Goal: Task Accomplishment & Management: Use online tool/utility

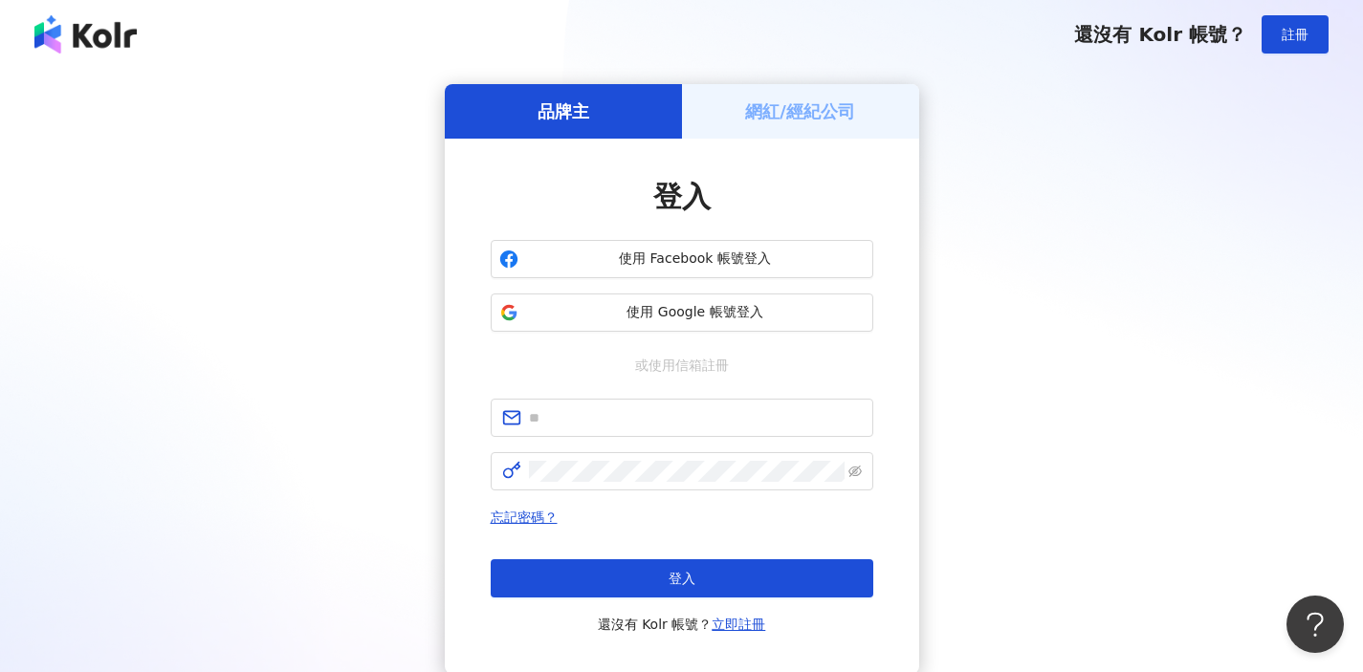
scroll to position [145, 0]
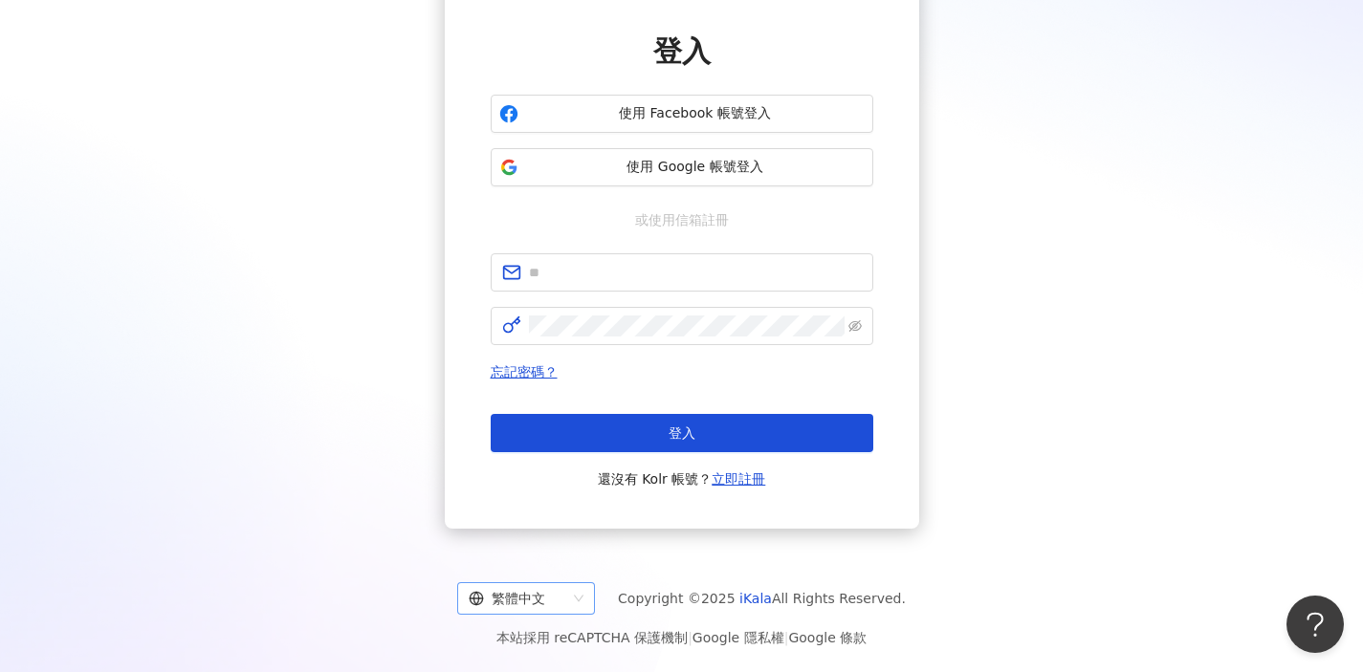
click at [547, 597] on div "繁體中文" at bounding box center [518, 598] width 98 height 31
click at [549, 530] on div "English" at bounding box center [534, 526] width 107 height 21
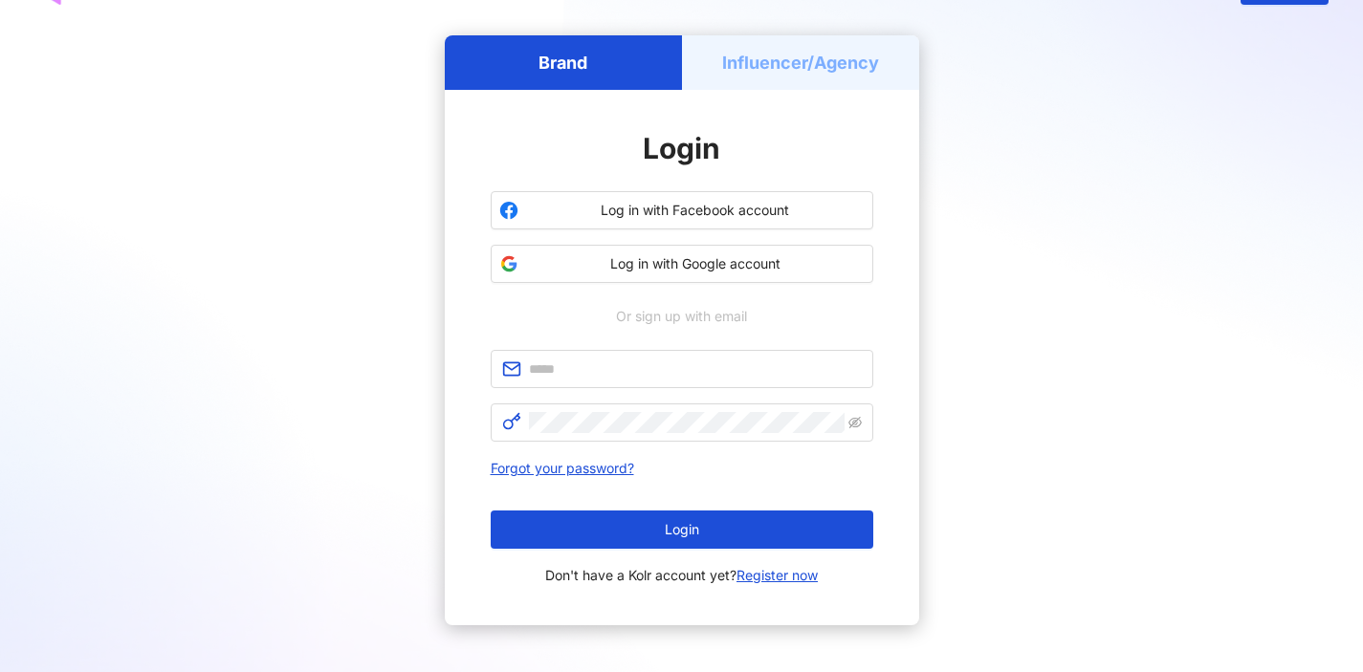
scroll to position [70, 0]
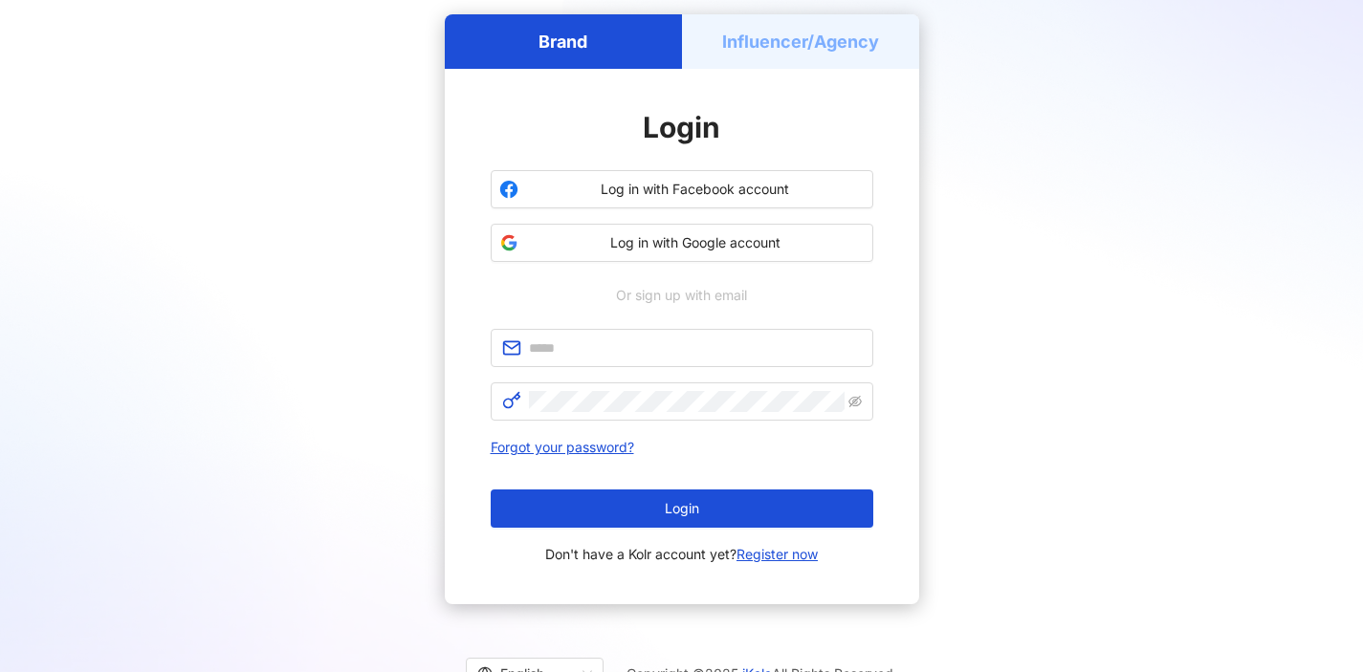
click at [770, 45] on h5 "Influencer/Agency" at bounding box center [800, 42] width 157 height 24
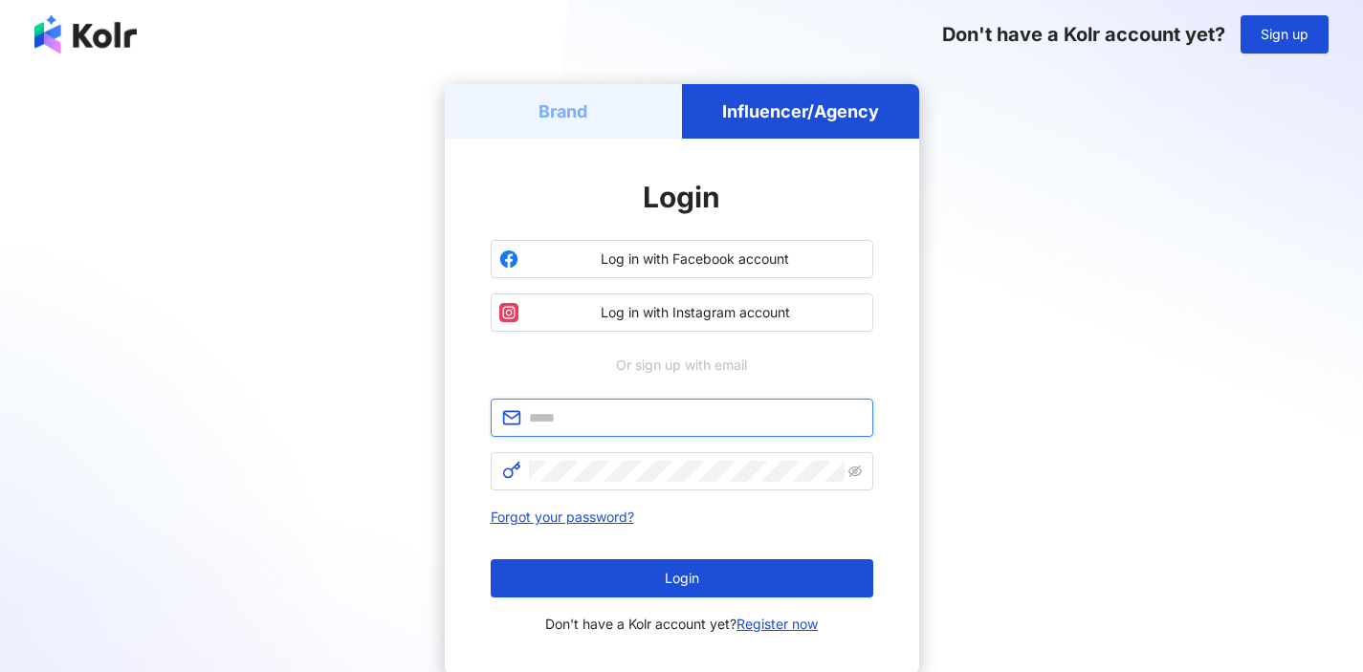
click at [660, 425] on input "text" at bounding box center [695, 417] width 333 height 21
type input "**********"
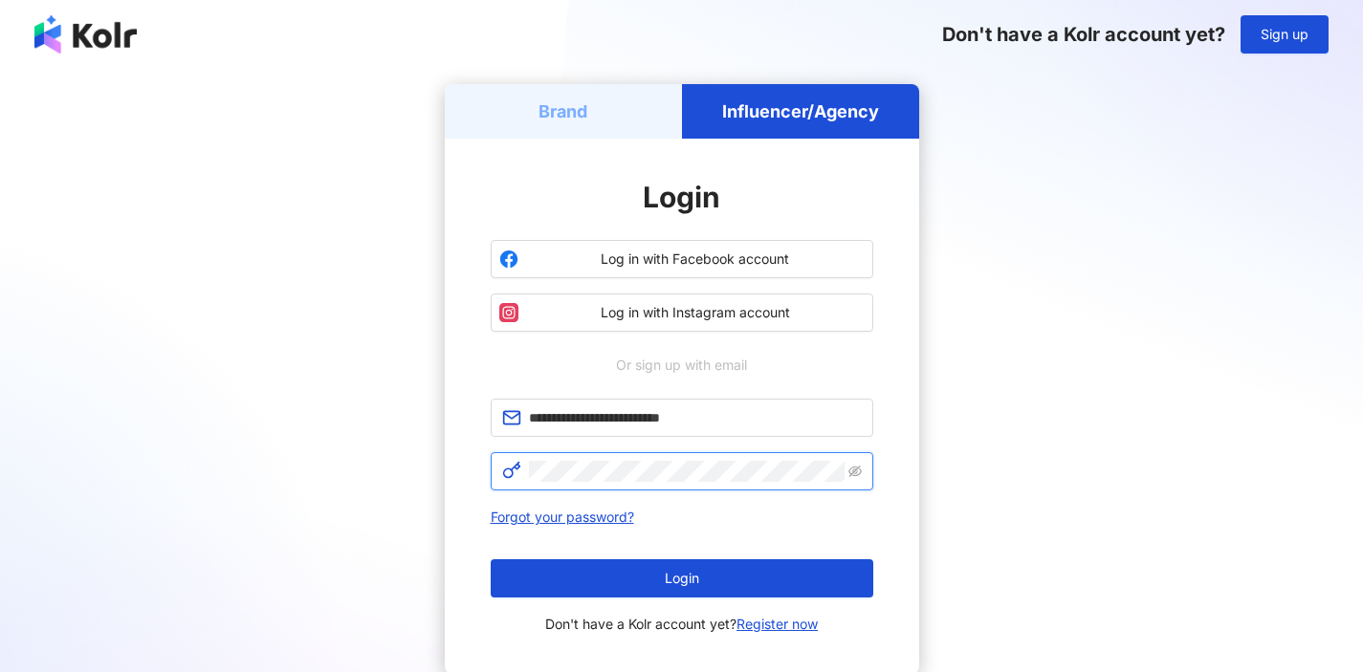
click button "Login" at bounding box center [682, 579] width 383 height 38
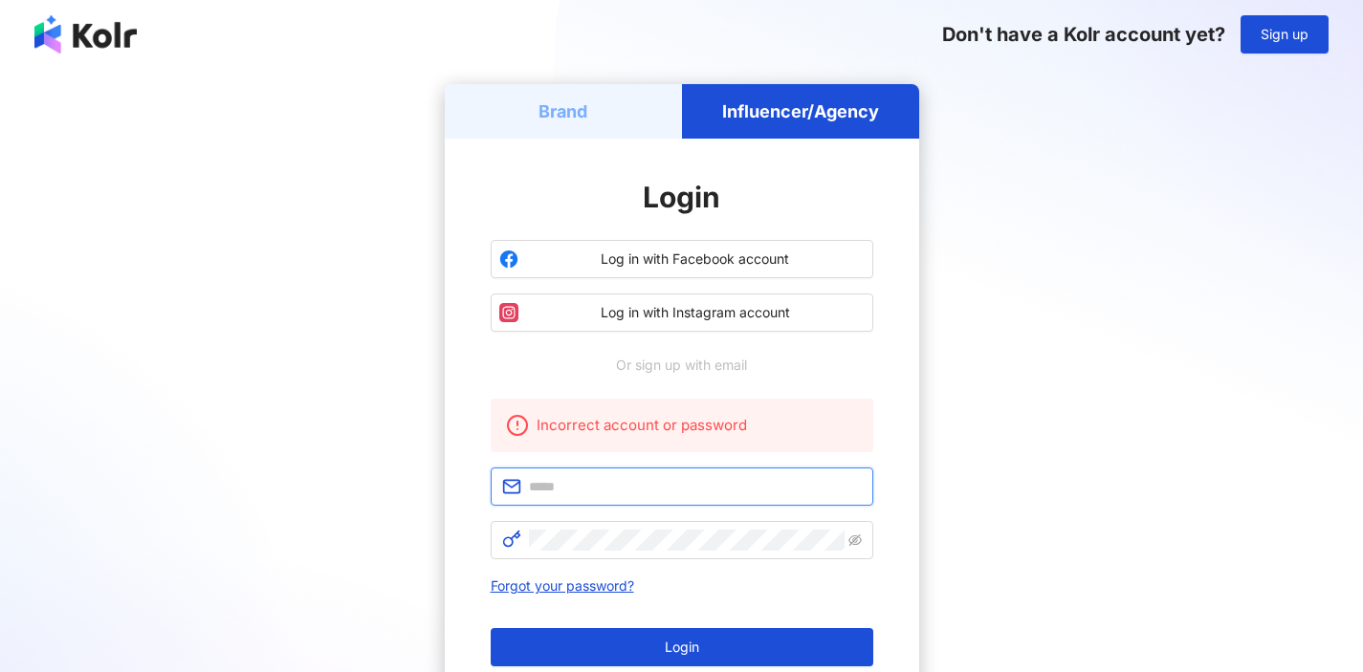
click at [642, 488] on input "text" at bounding box center [695, 486] width 333 height 21
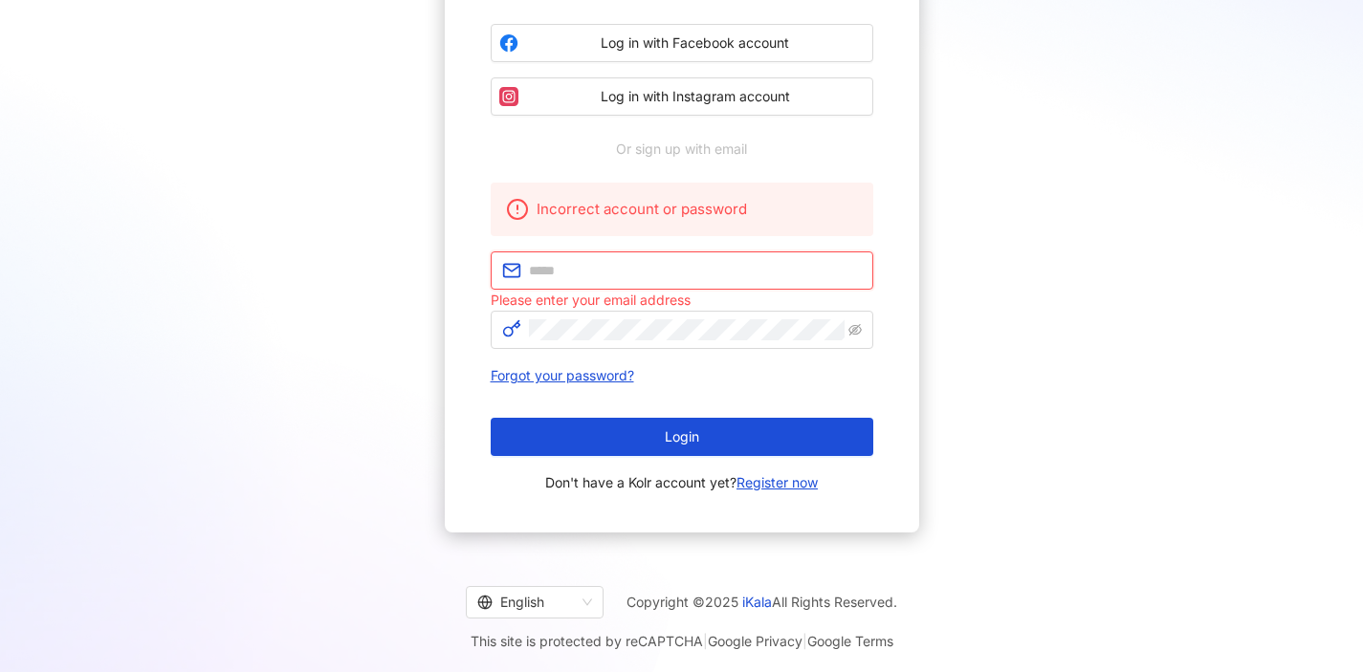
scroll to position [220, 0]
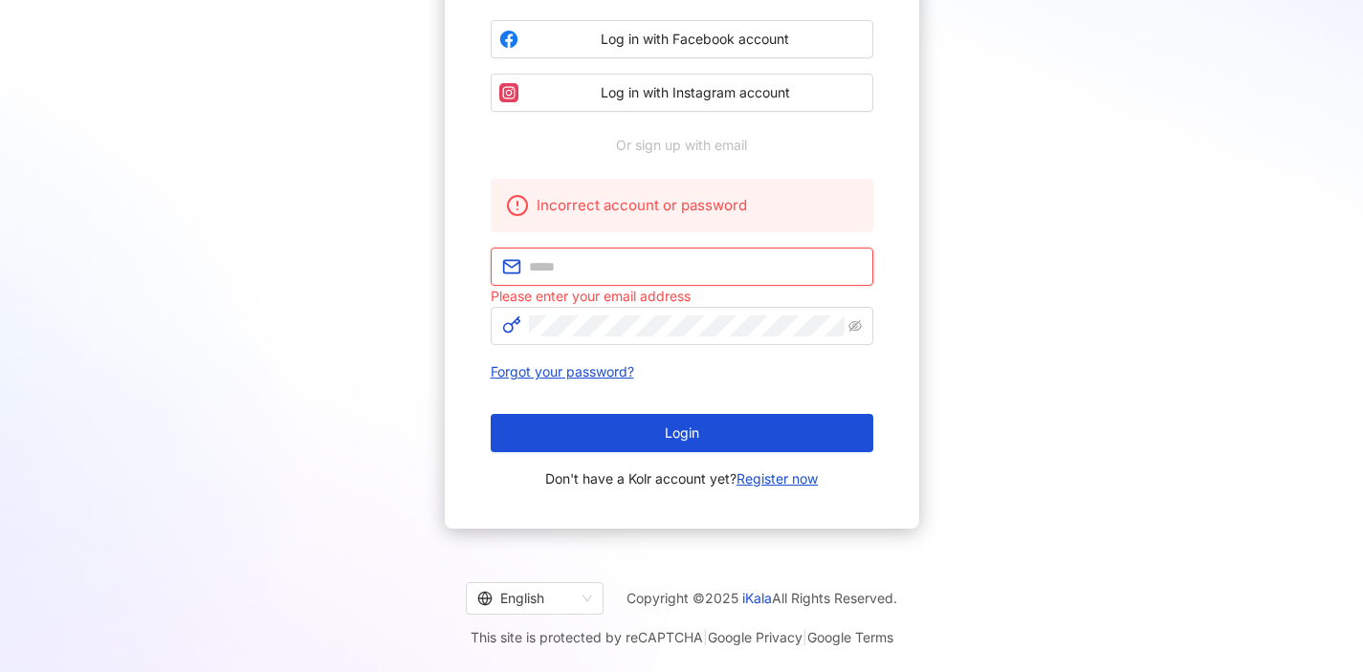
click at [688, 271] on input "text" at bounding box center [695, 266] width 333 height 21
type input "**********"
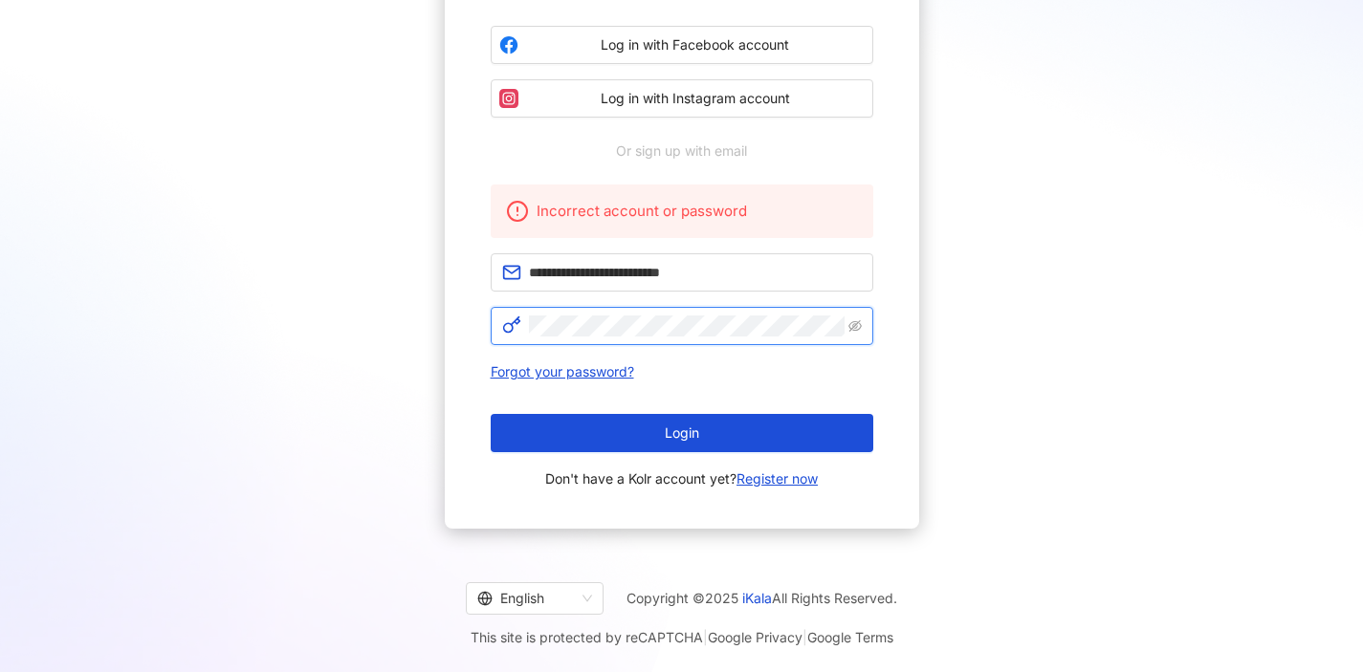
scroll to position [214, 0]
click at [850, 318] on span at bounding box center [854, 326] width 13 height 21
click at [855, 325] on icon "eye-invisible" at bounding box center [854, 325] width 13 height 11
click at [855, 325] on icon "eye" at bounding box center [854, 325] width 13 height 13
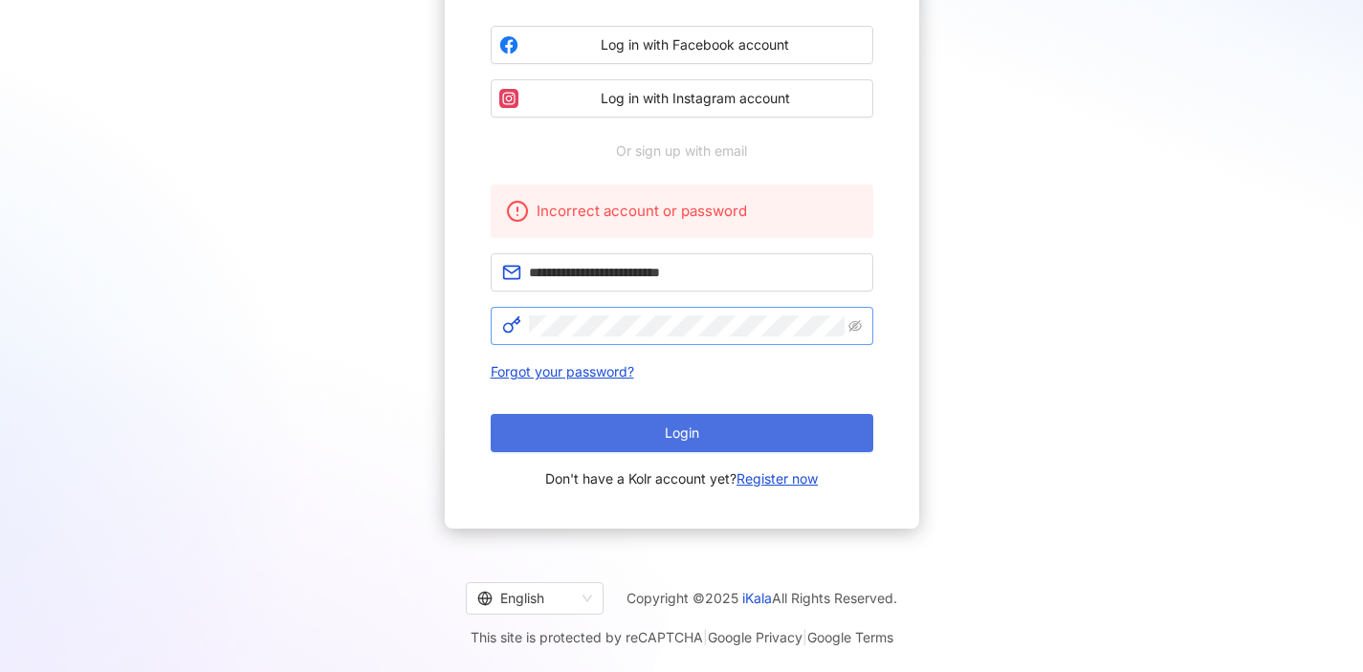
click at [762, 422] on button "Login" at bounding box center [682, 433] width 383 height 38
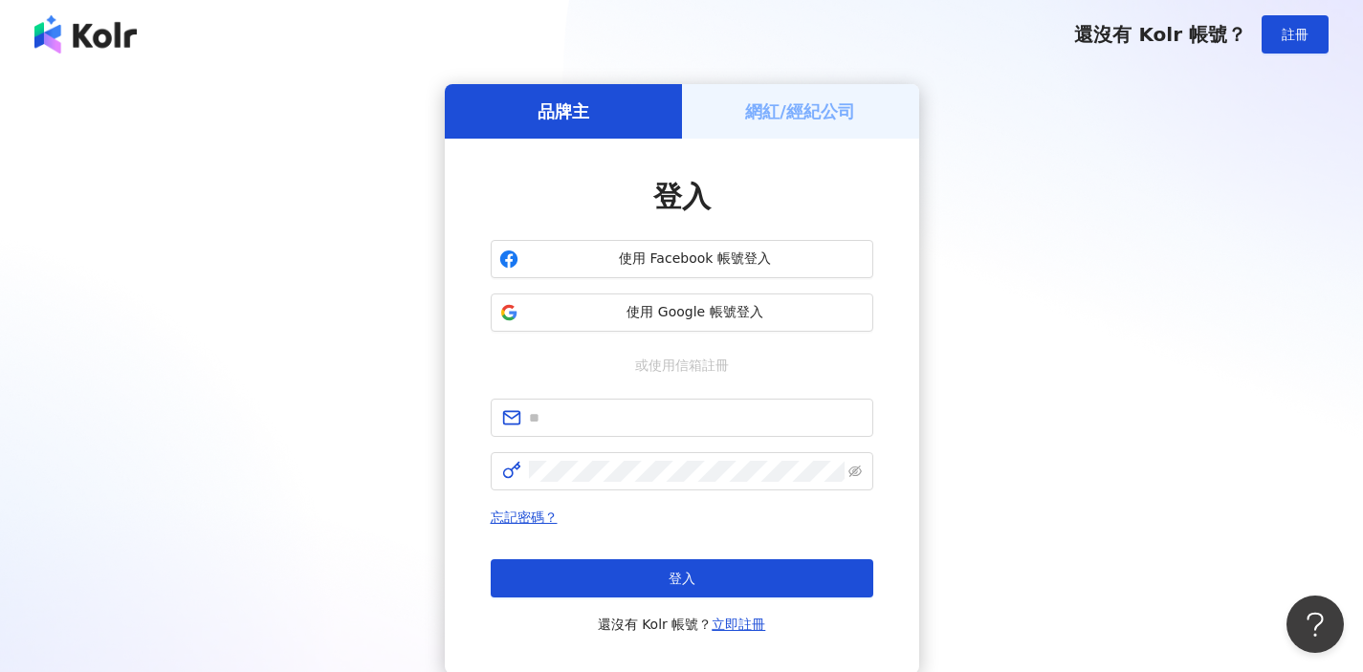
click at [828, 112] on h5 "網紅/經紀公司" at bounding box center [800, 111] width 110 height 24
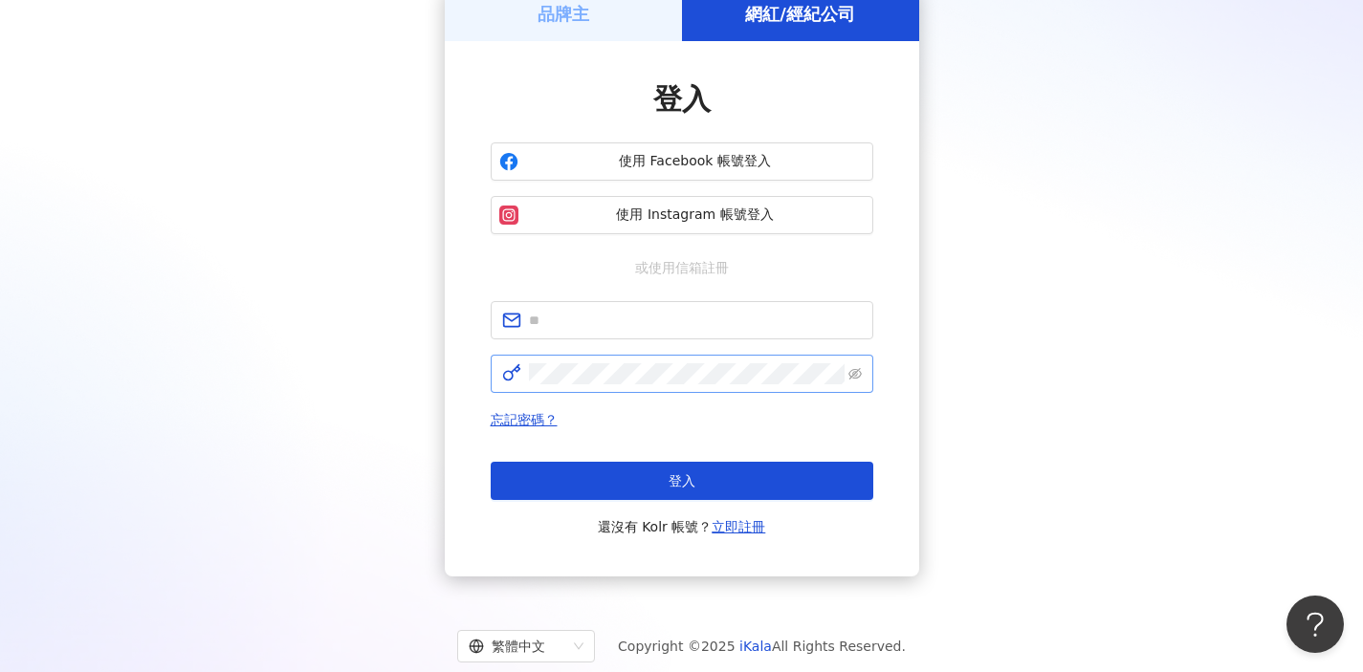
scroll to position [145, 0]
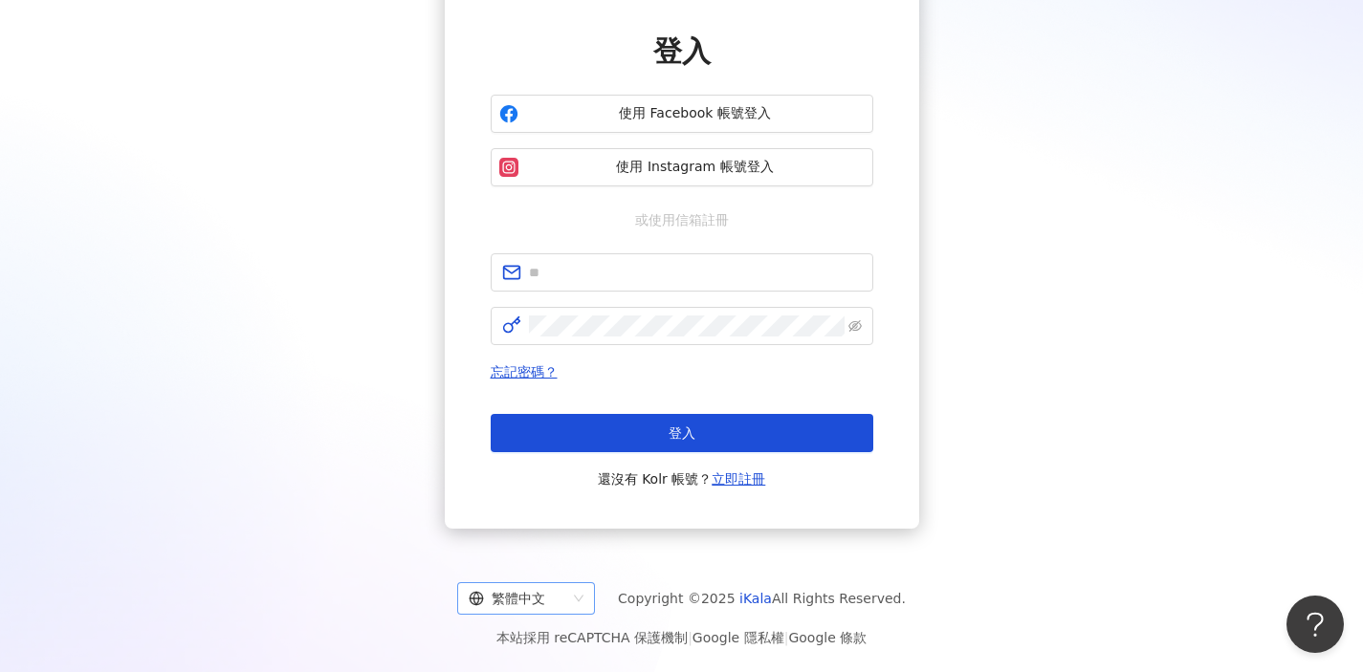
click at [543, 595] on div "繁體中文" at bounding box center [518, 598] width 98 height 31
click at [564, 529] on div "English" at bounding box center [534, 526] width 107 height 21
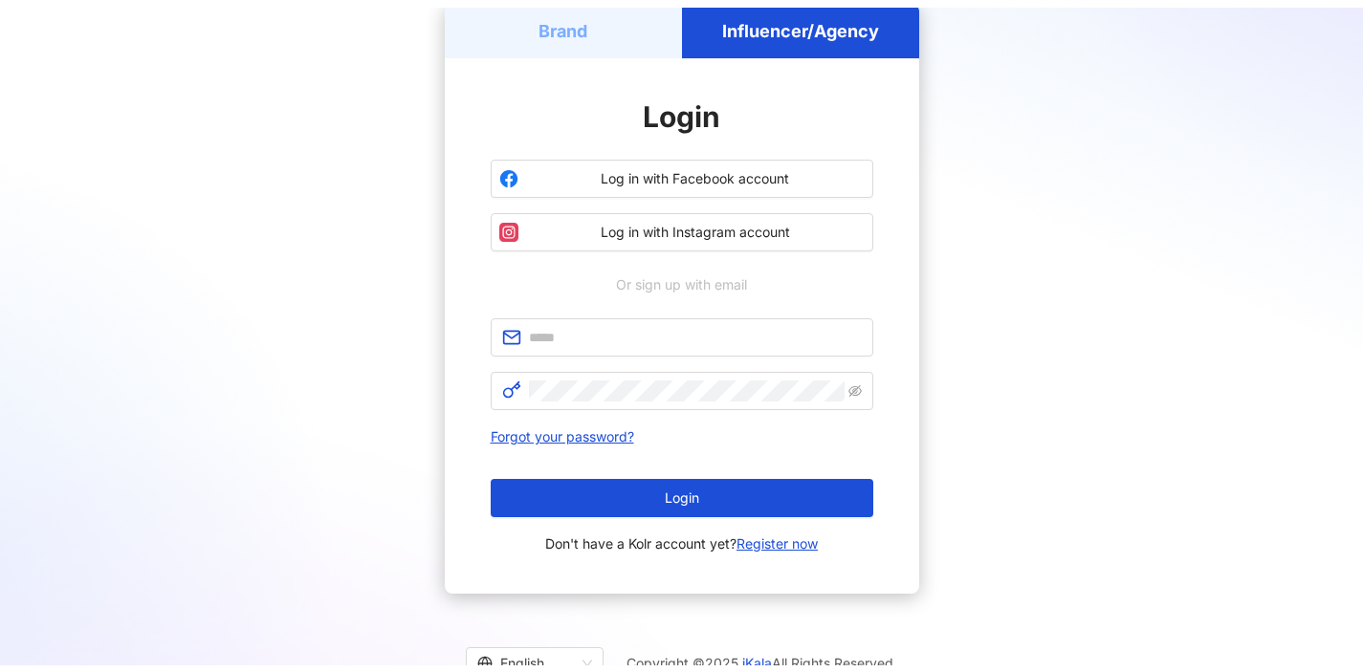
scroll to position [145, 0]
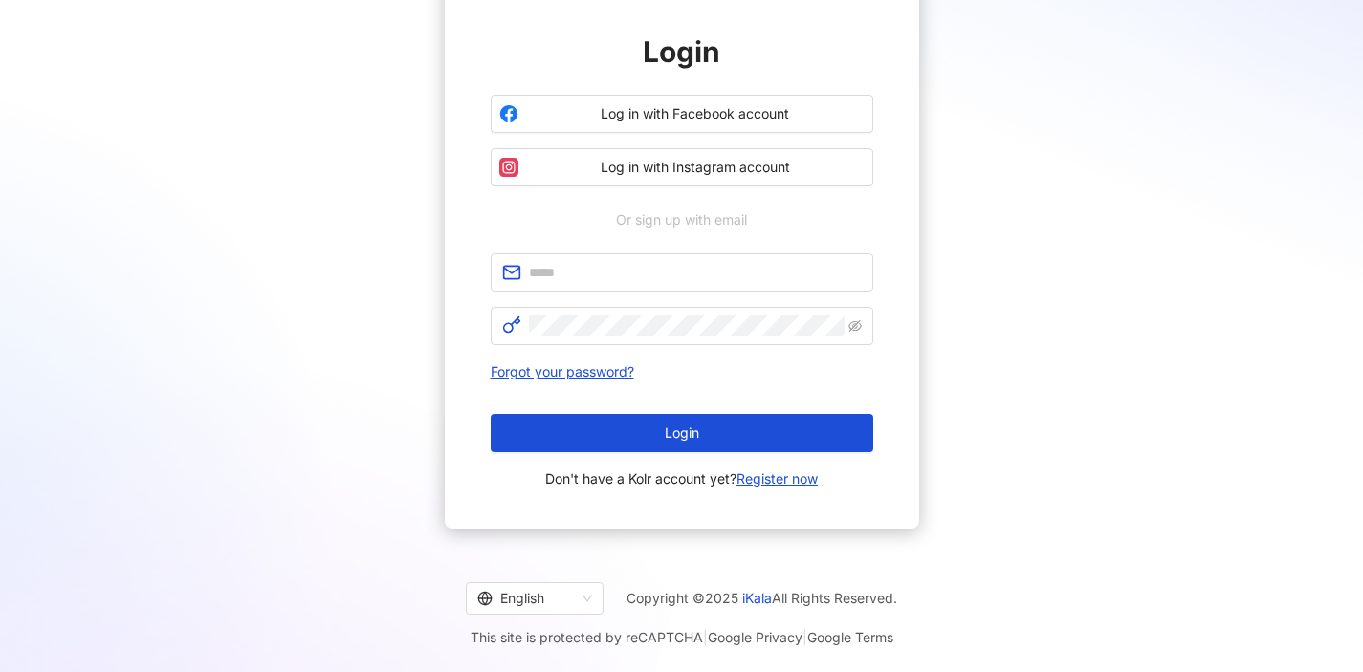
drag, startPoint x: 728, startPoint y: 253, endPoint x: 767, endPoint y: 239, distance: 41.8
click at [728, 253] on span at bounding box center [682, 272] width 383 height 38
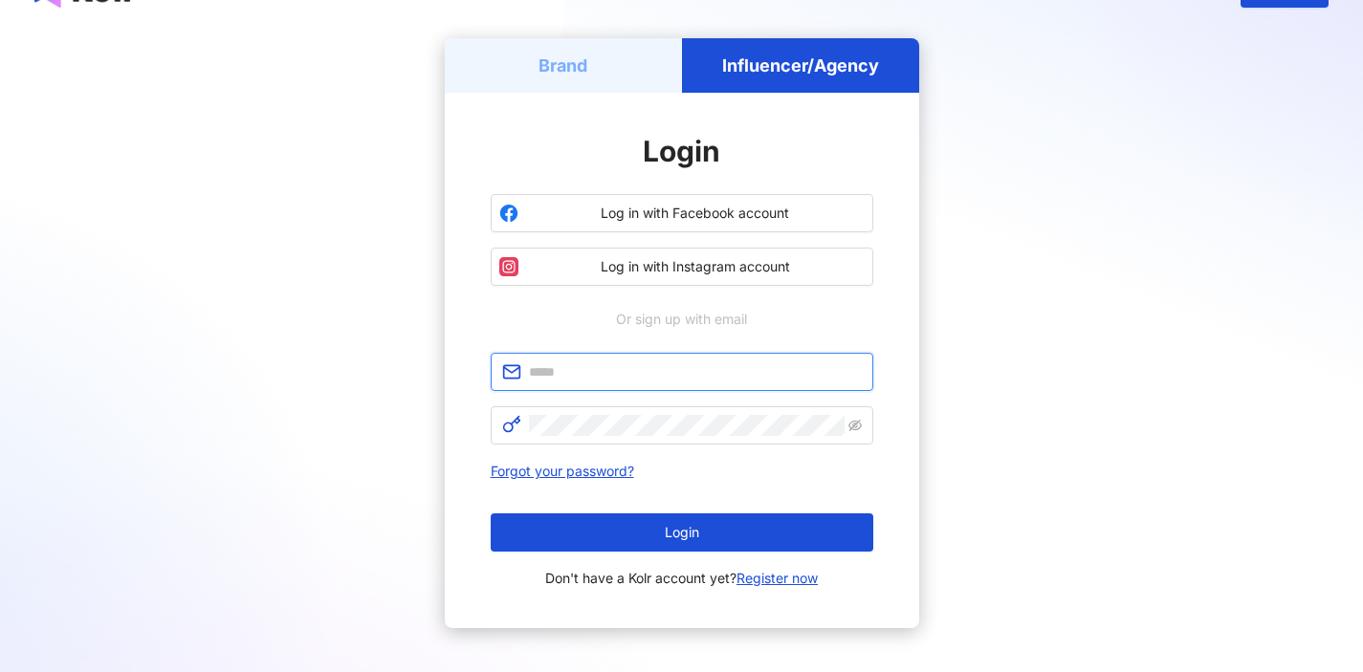
scroll to position [0, 0]
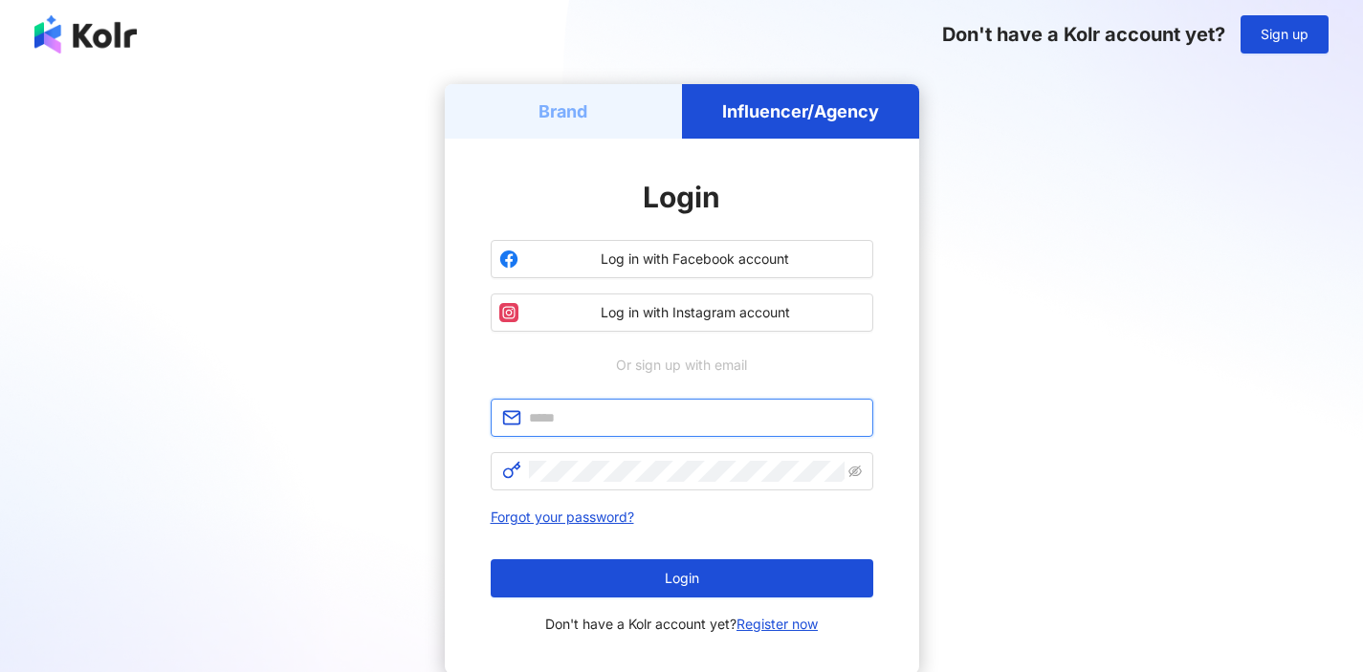
click at [742, 411] on input "text" at bounding box center [695, 417] width 333 height 21
click at [791, 373] on div "Or sign up with email" at bounding box center [682, 365] width 383 height 21
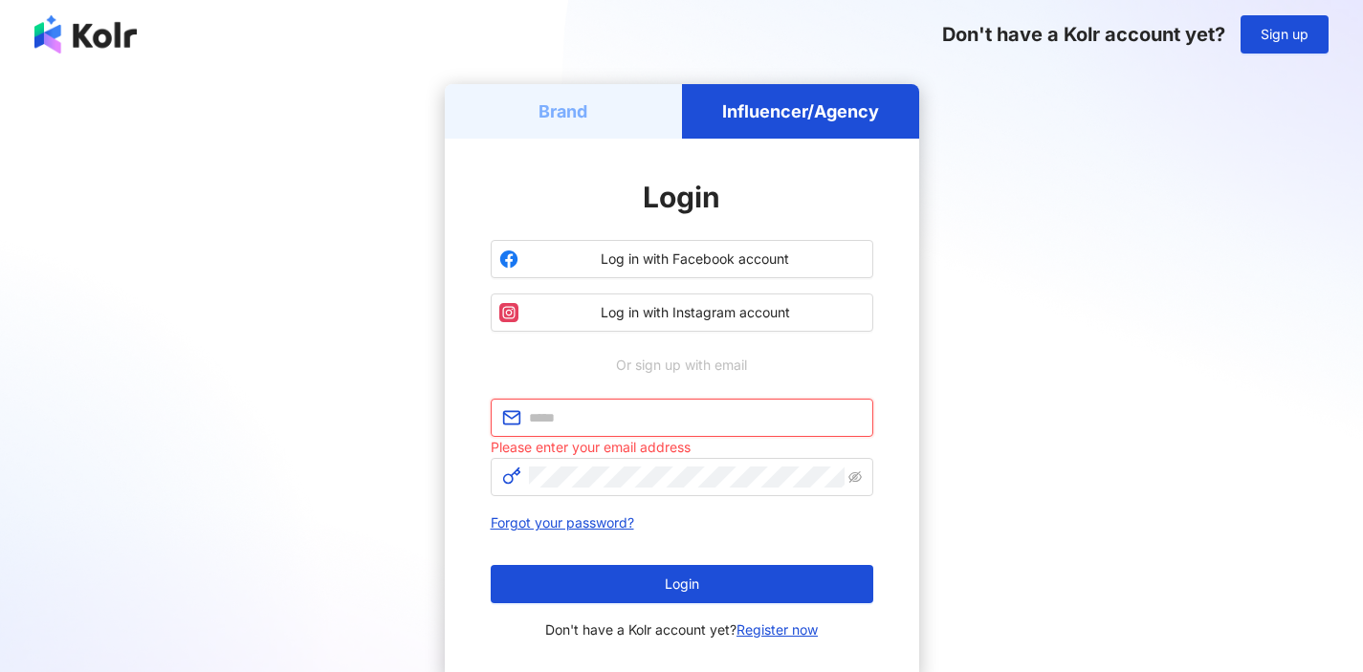
click at [757, 410] on input "text" at bounding box center [695, 417] width 333 height 21
type input "**********"
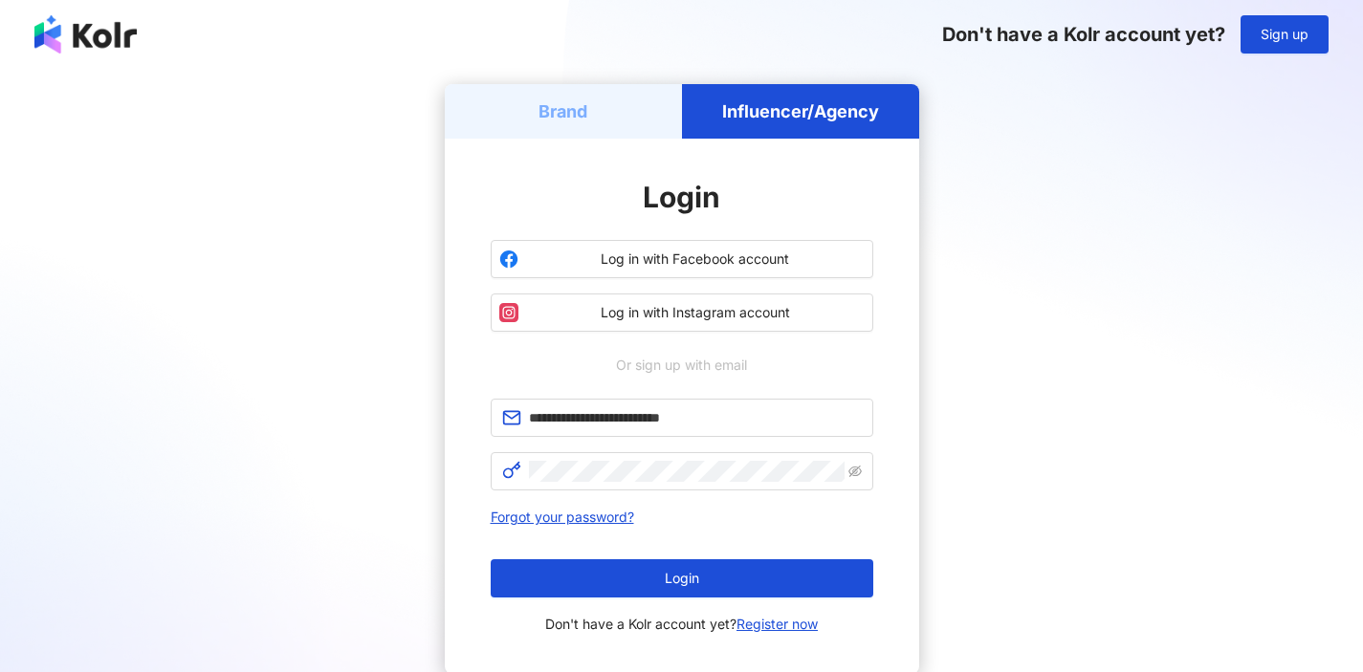
click at [828, 369] on div "Or sign up with email" at bounding box center [682, 365] width 383 height 21
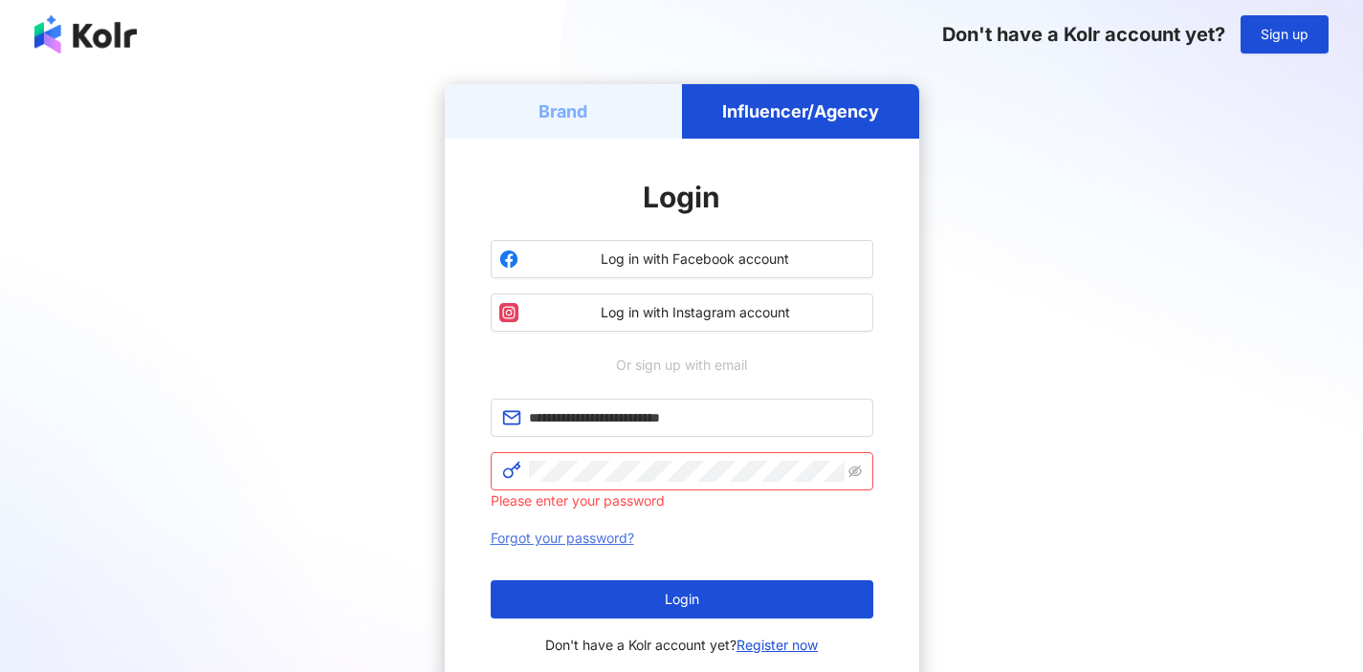
click at [530, 536] on link "Forgot your password?" at bounding box center [562, 538] width 143 height 16
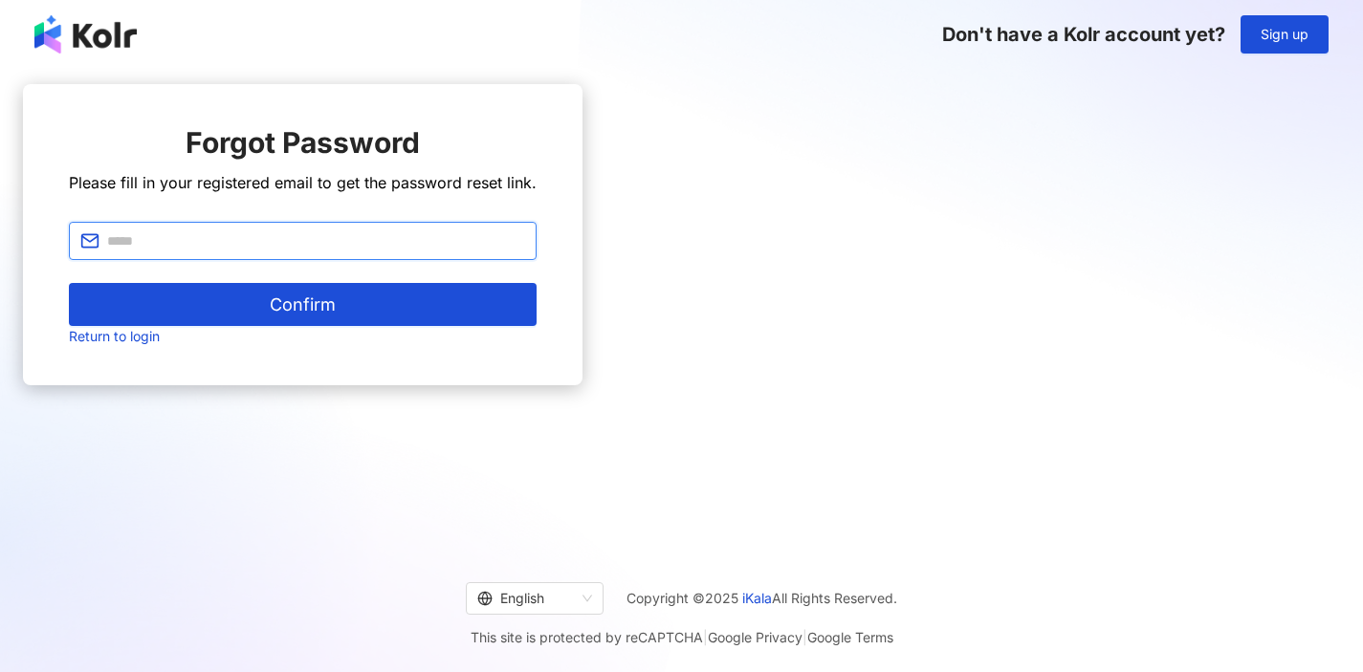
click at [525, 252] on input "text" at bounding box center [316, 240] width 418 height 21
type input "**********"
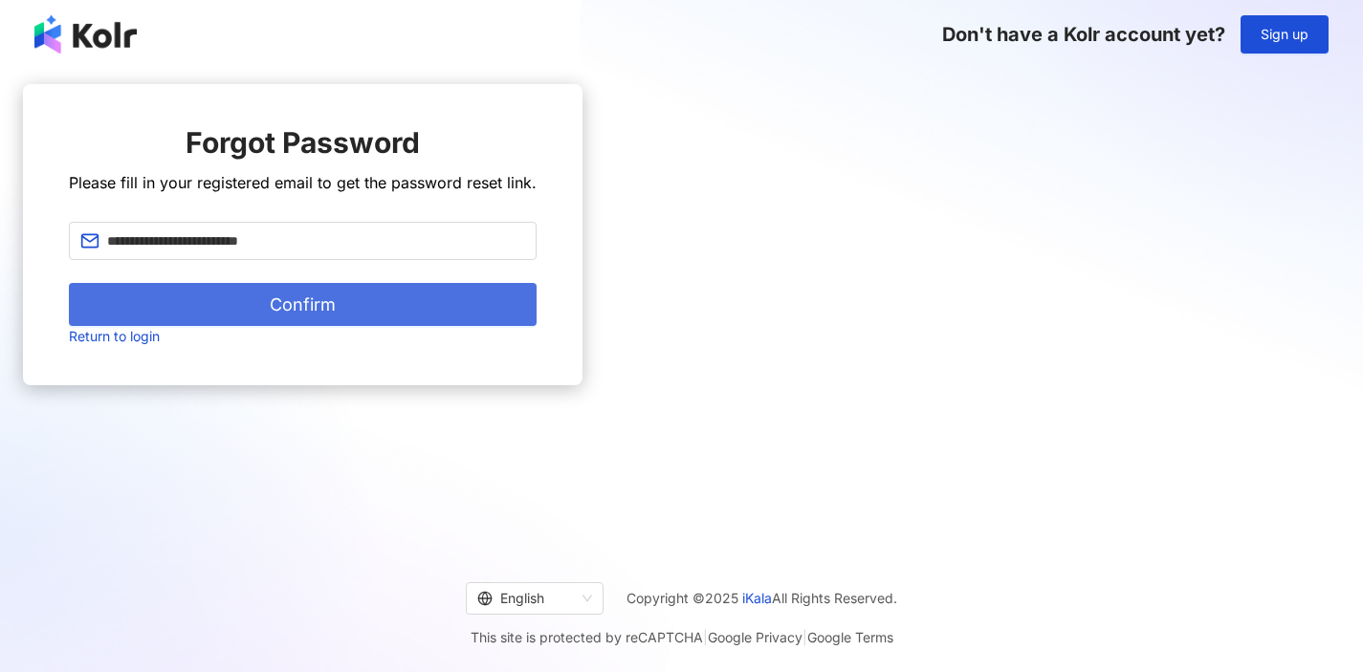
click at [537, 326] on button "Confirm" at bounding box center [303, 304] width 468 height 43
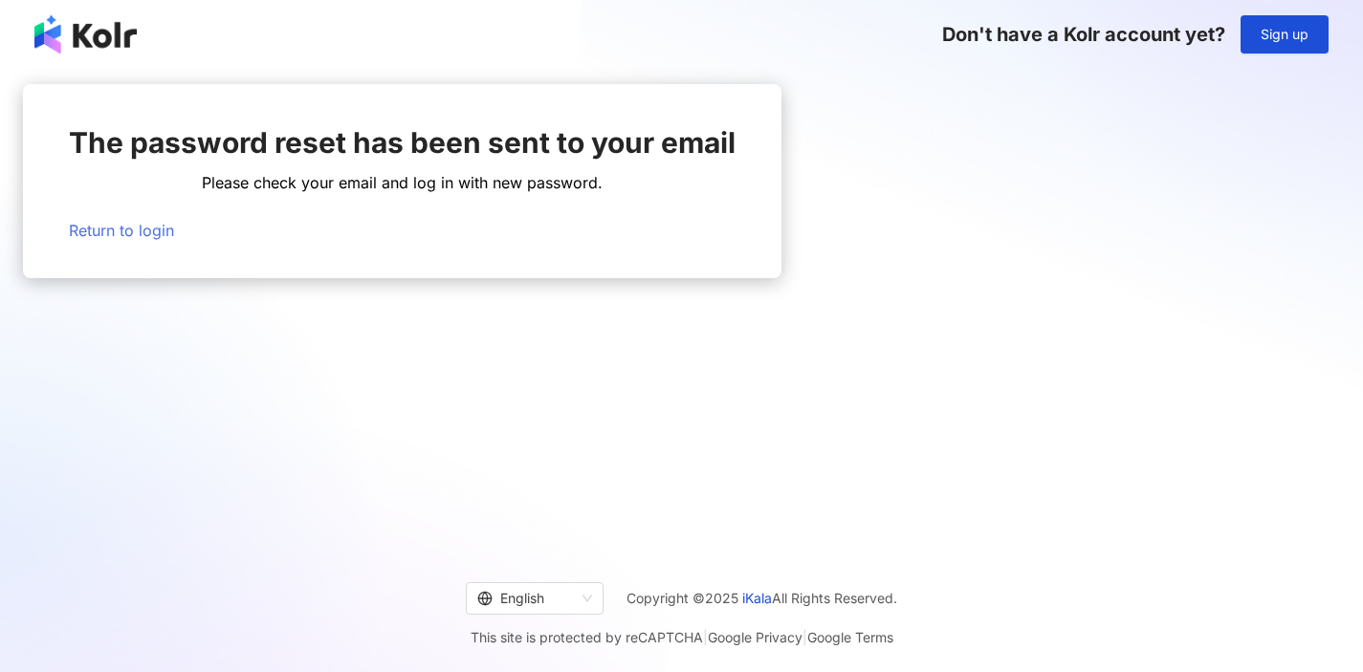
click at [174, 240] on link "Return to login" at bounding box center [121, 230] width 105 height 19
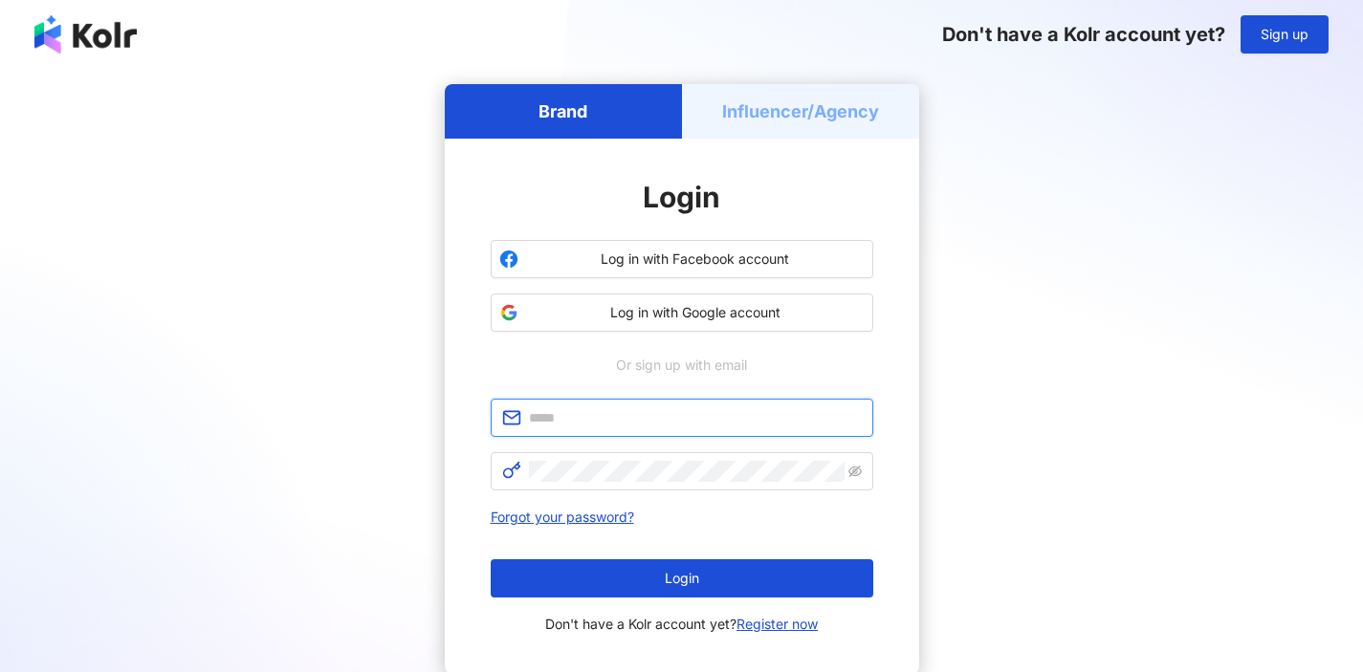
click at [679, 420] on input "text" at bounding box center [695, 417] width 333 height 21
type input "**********"
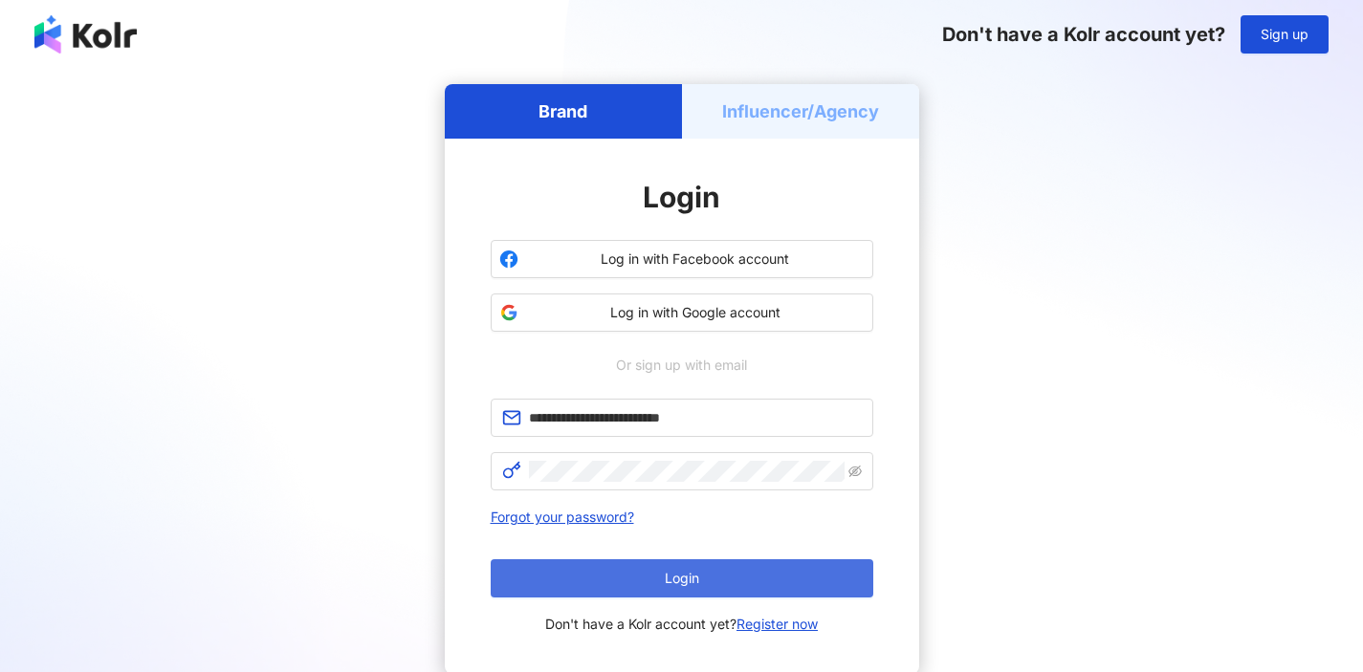
click at [688, 580] on span "Login" at bounding box center [682, 578] width 34 height 15
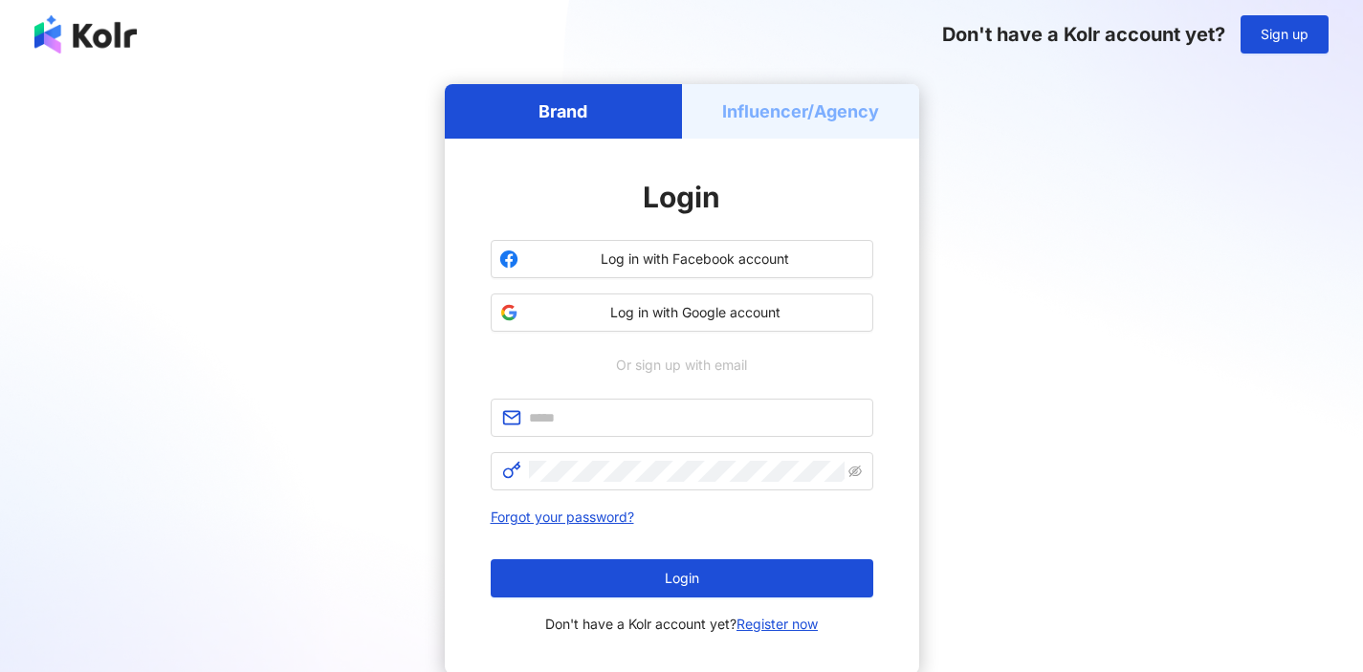
click at [792, 112] on h5 "Influencer/Agency" at bounding box center [800, 111] width 157 height 24
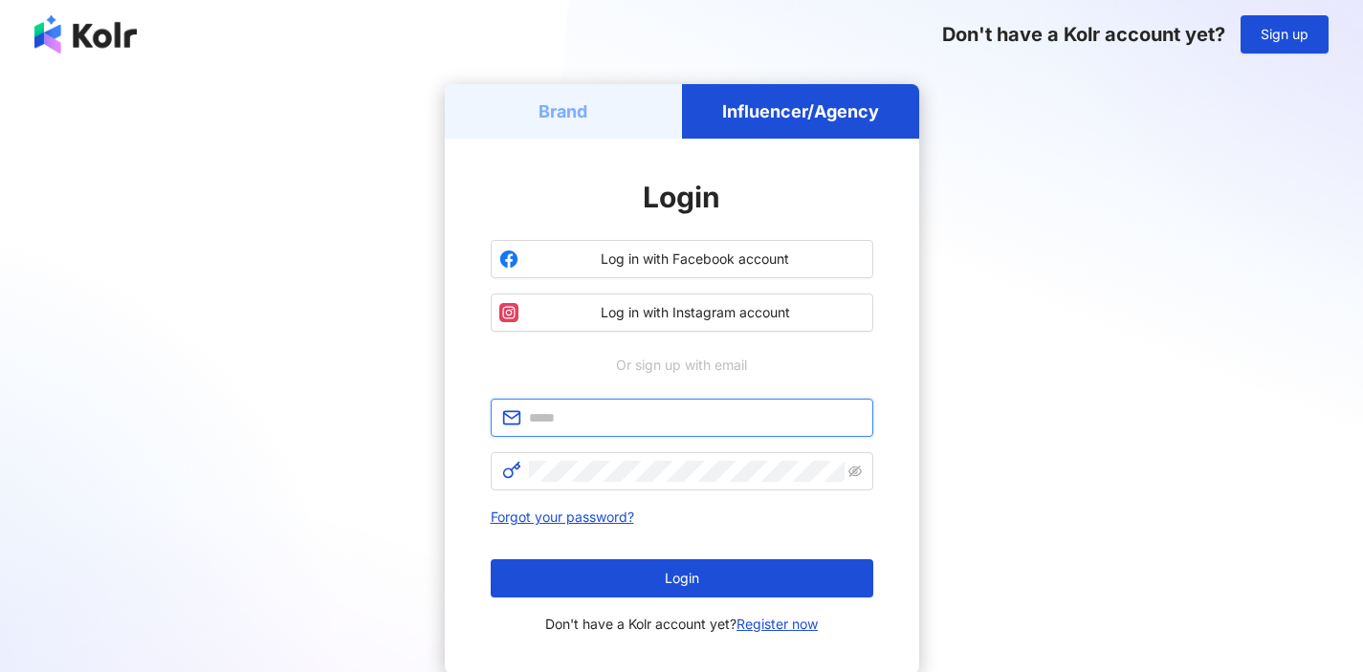
click at [614, 415] on input "text" at bounding box center [695, 417] width 333 height 21
type input "**********"
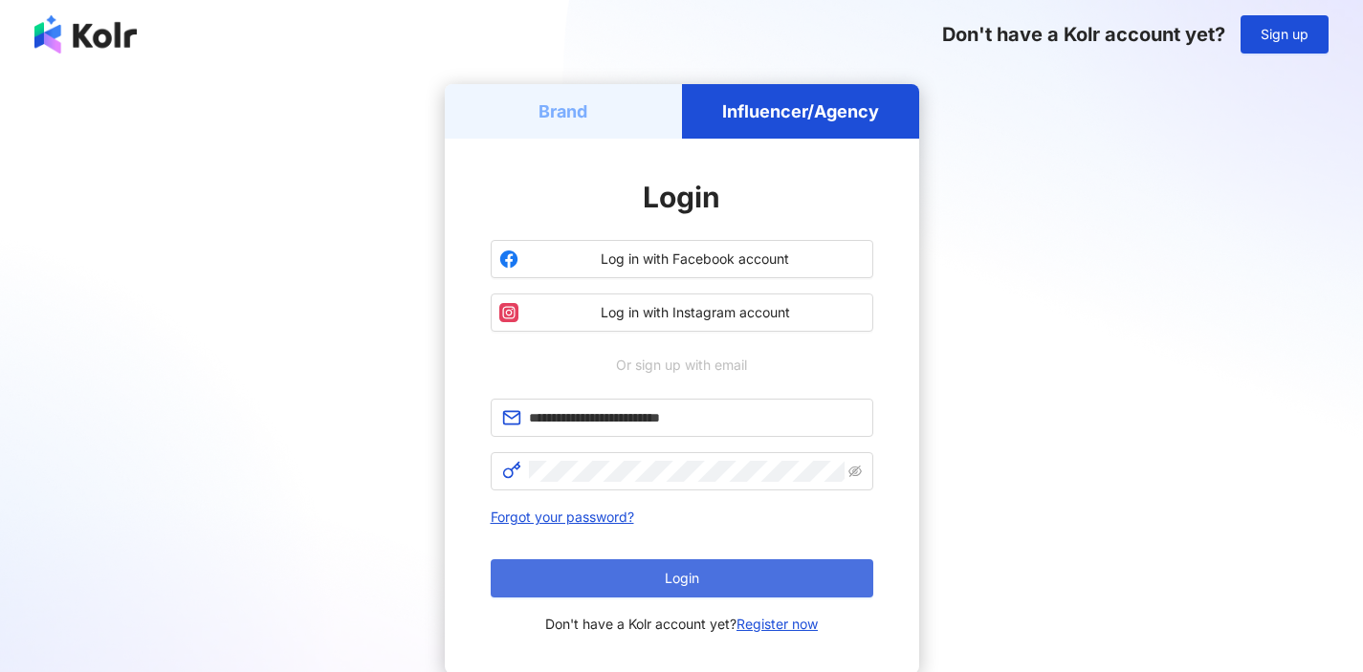
click at [638, 560] on div "Forgot your password? Login Don't have a Kolr account yet? Register now" at bounding box center [682, 571] width 383 height 130
click at [668, 576] on span "Login" at bounding box center [682, 578] width 34 height 15
